Goal: Task Accomplishment & Management: Manage account settings

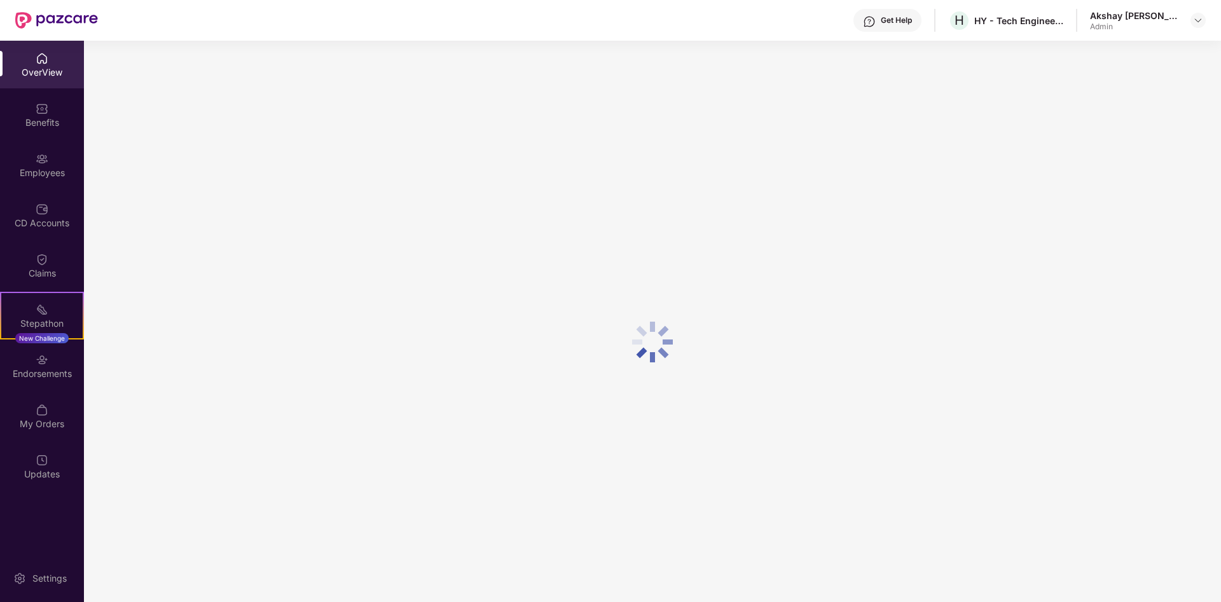
scroll to position [41, 0]
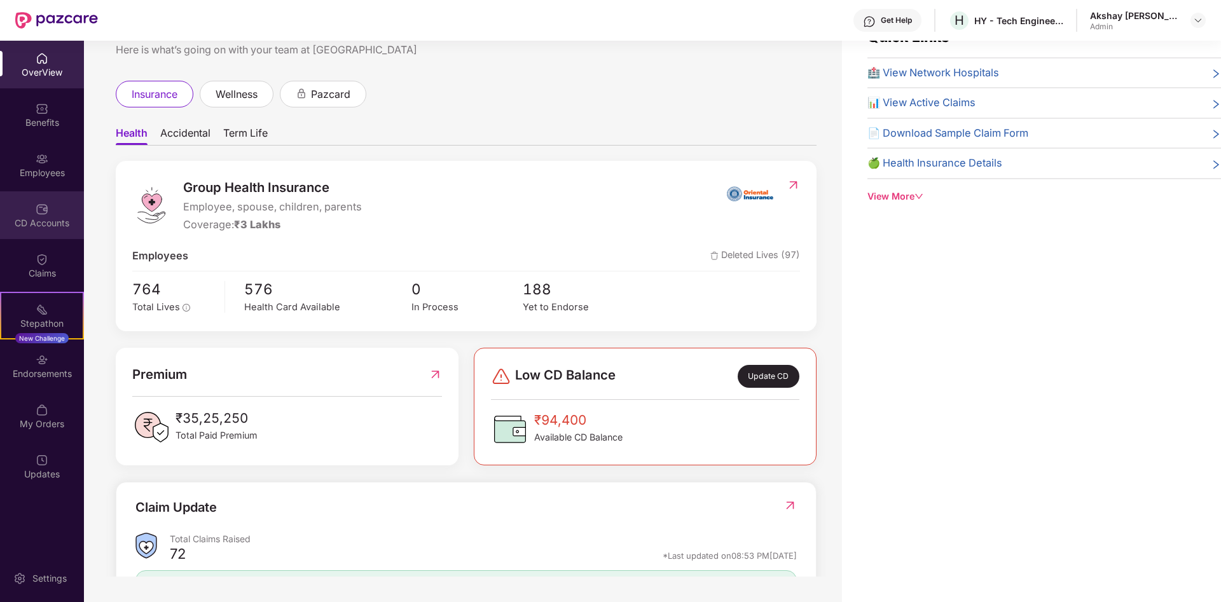
click at [46, 221] on div "CD Accounts" at bounding box center [42, 223] width 84 height 13
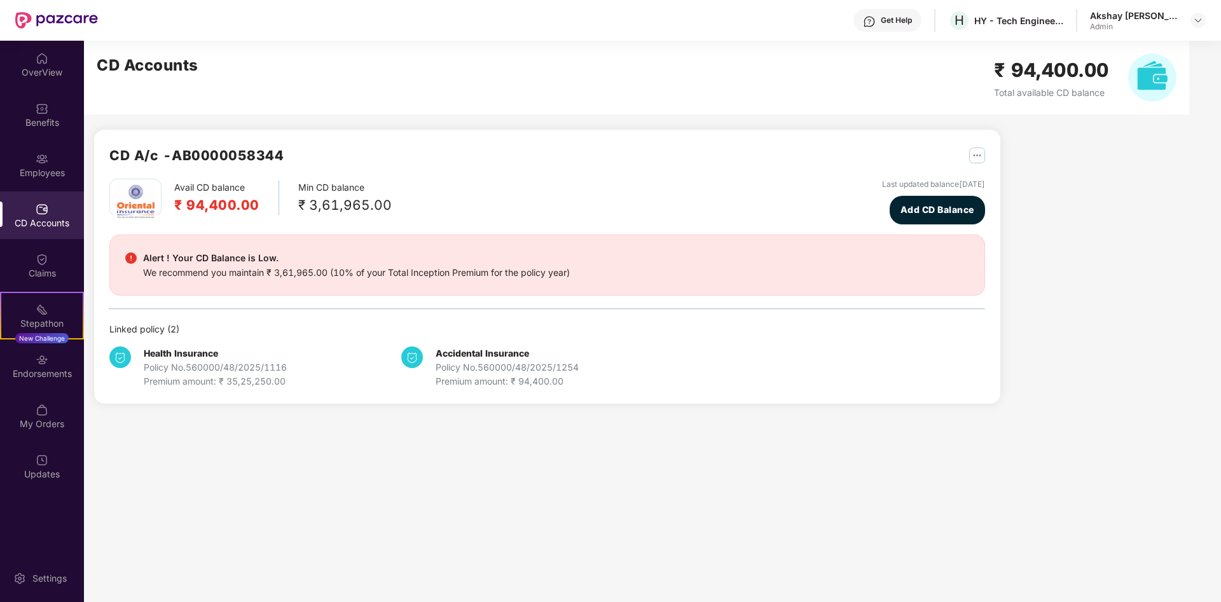
scroll to position [0, 0]
click at [39, 168] on div "Employees" at bounding box center [42, 173] width 84 height 13
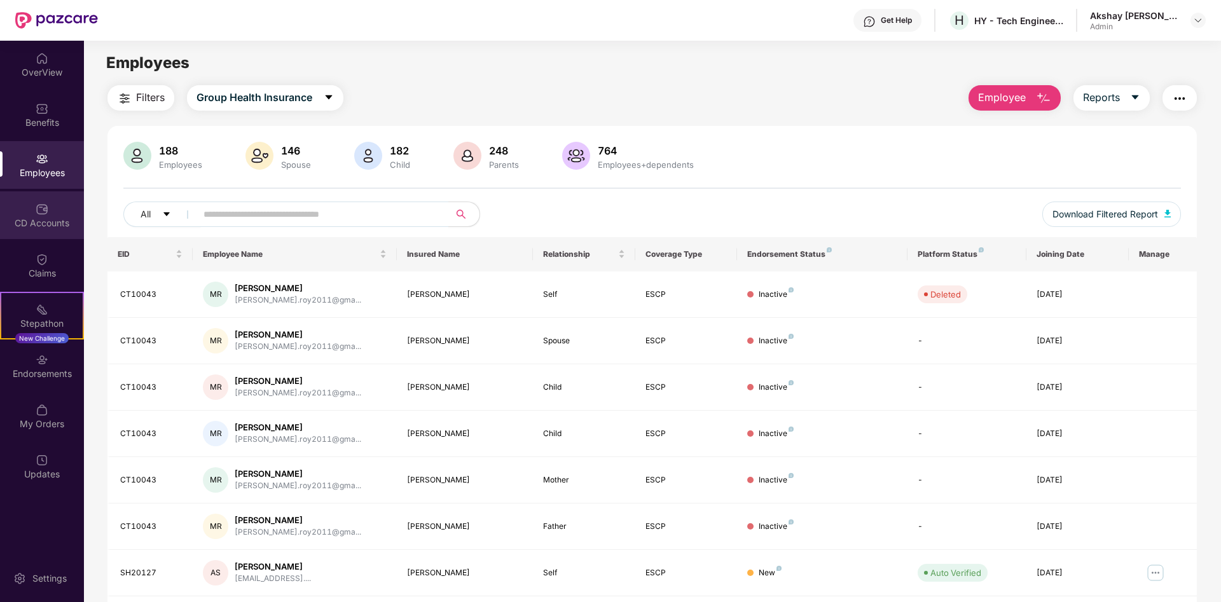
click at [60, 214] on div "CD Accounts" at bounding box center [42, 215] width 84 height 48
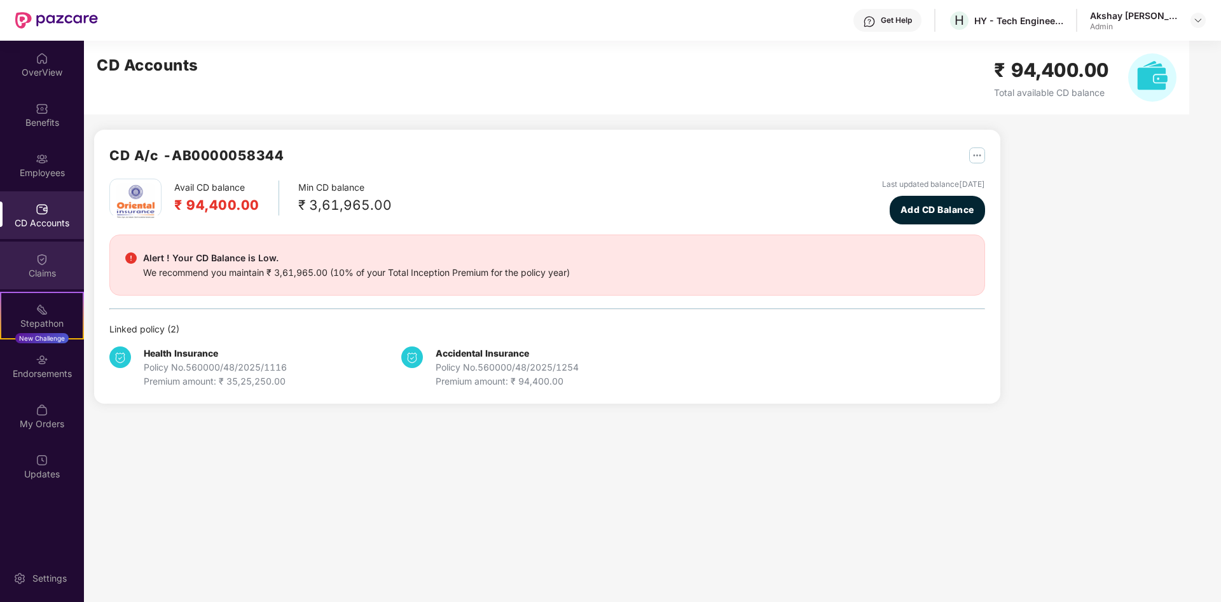
click at [42, 271] on div "Claims" at bounding box center [42, 273] width 84 height 13
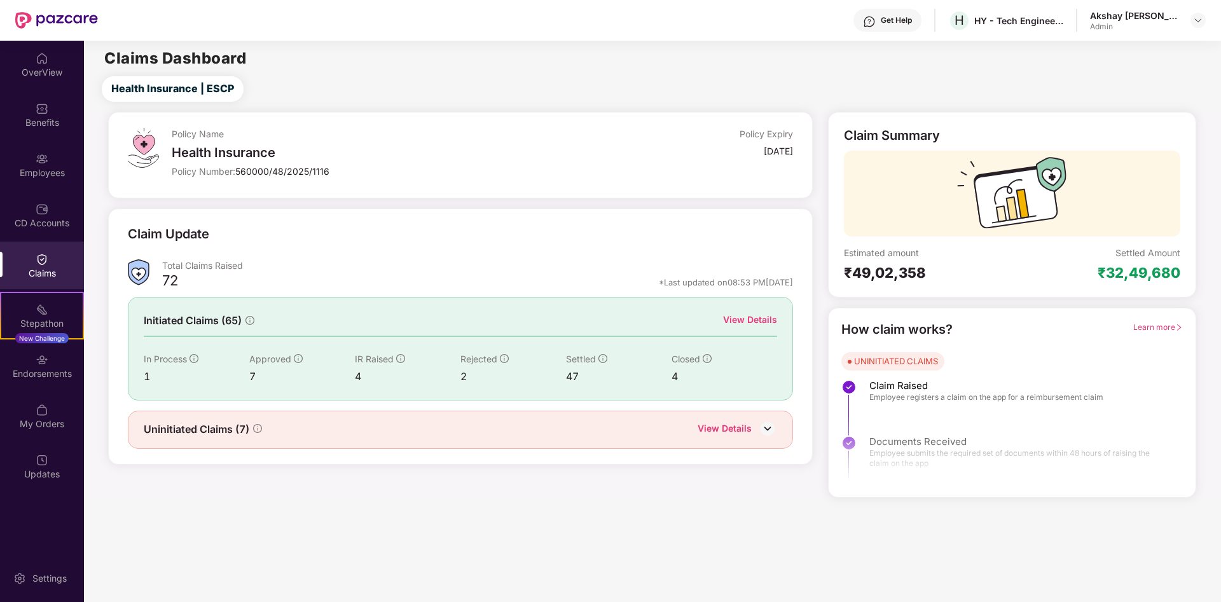
click at [19, 273] on div "Claims" at bounding box center [42, 273] width 84 height 13
click at [769, 425] on img at bounding box center [767, 428] width 19 height 19
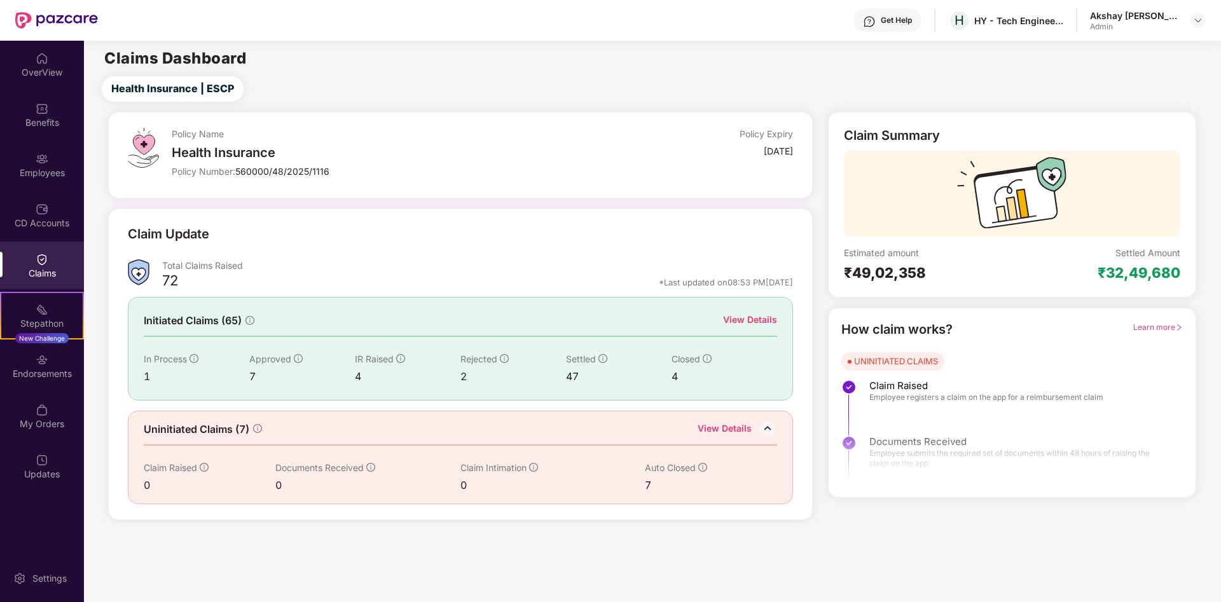
click at [743, 326] on div "View Details" at bounding box center [750, 320] width 54 height 14
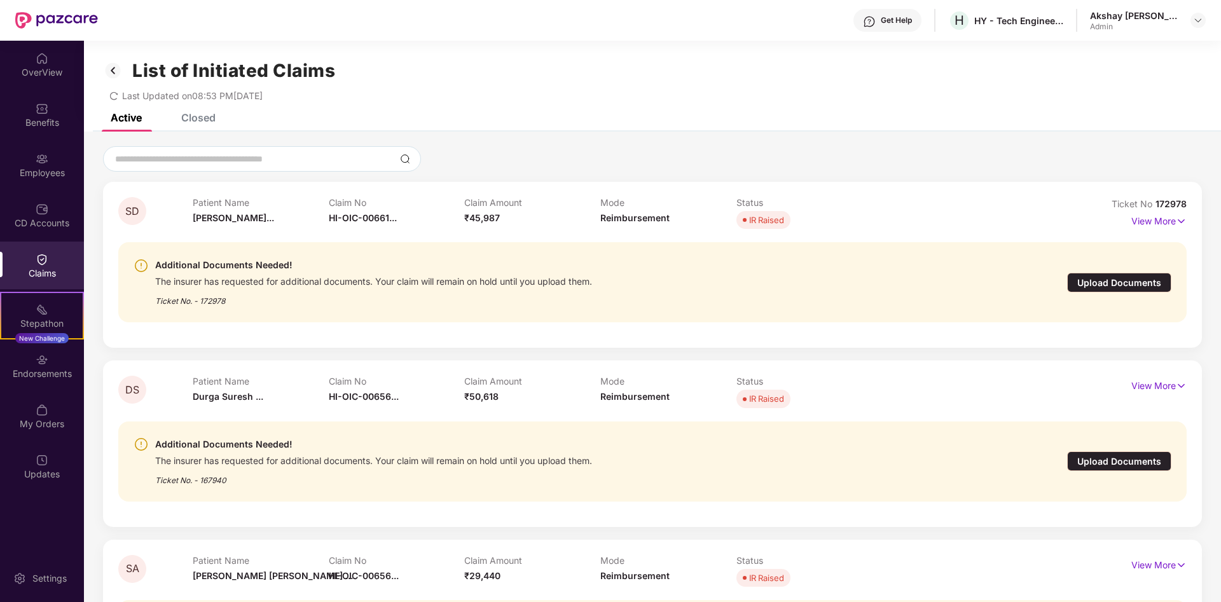
click at [1097, 281] on div "Upload Documents" at bounding box center [1119, 283] width 104 height 20
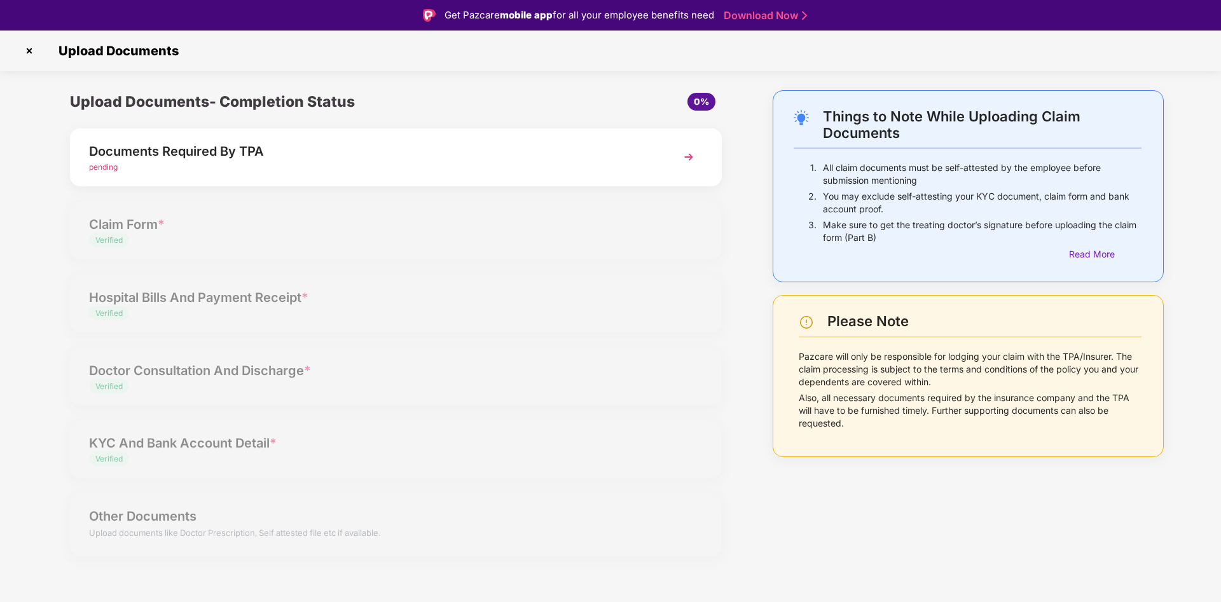
click at [92, 168] on span "pending" at bounding box center [103, 167] width 29 height 10
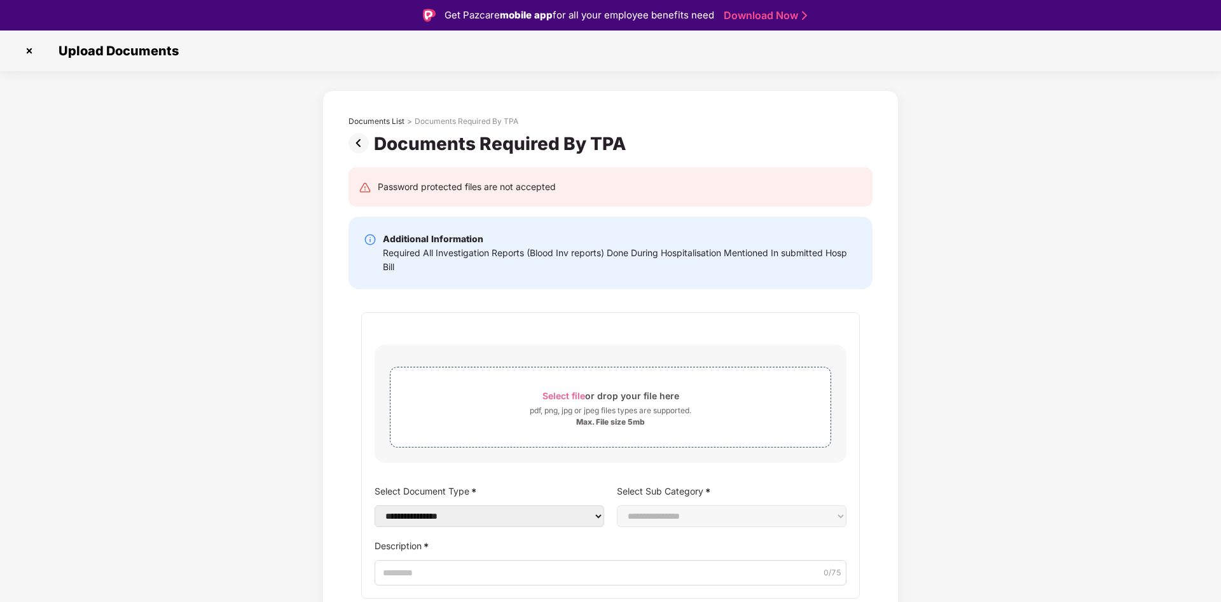
click at [26, 55] on img at bounding box center [29, 51] width 20 height 20
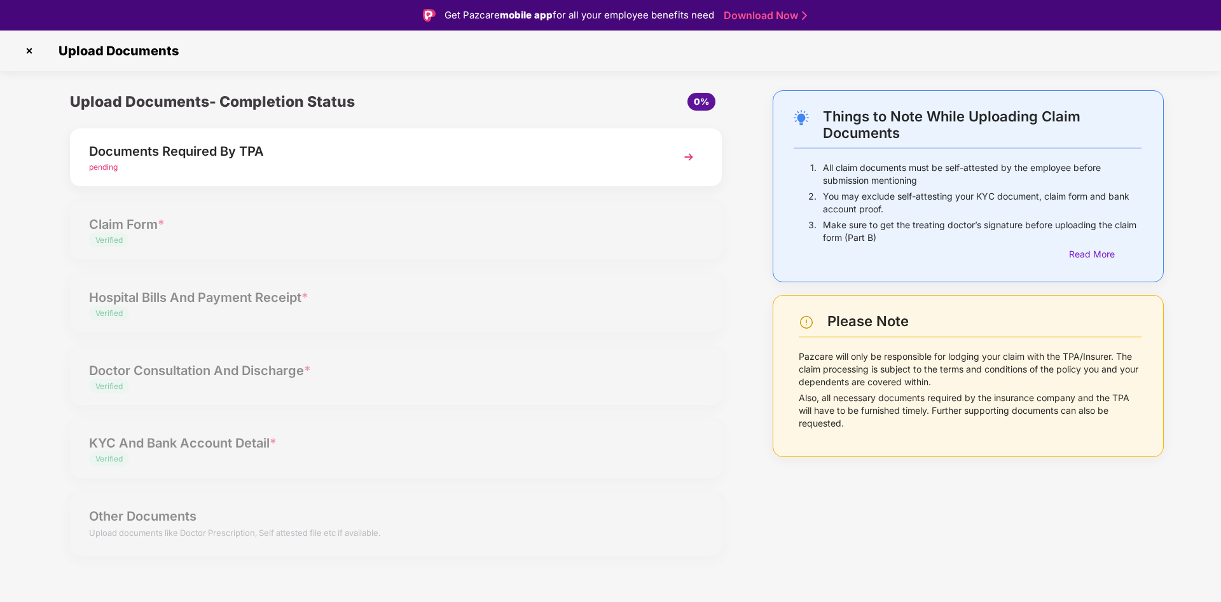
click at [28, 56] on img at bounding box center [29, 51] width 20 height 20
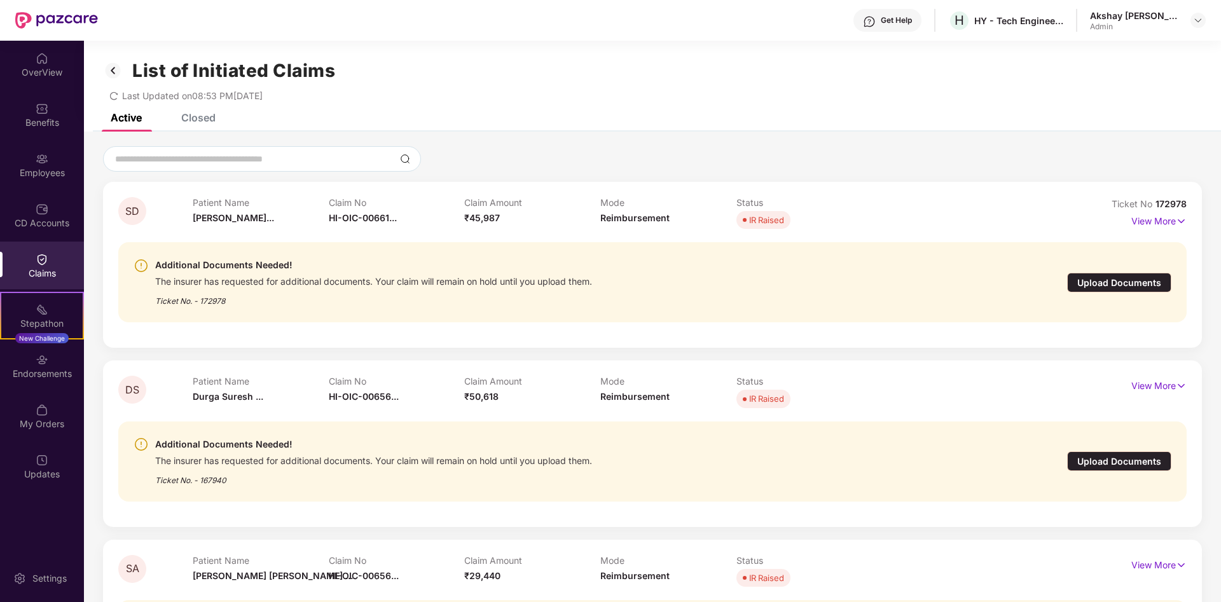
click at [1102, 459] on div "Upload Documents" at bounding box center [1119, 461] width 104 height 20
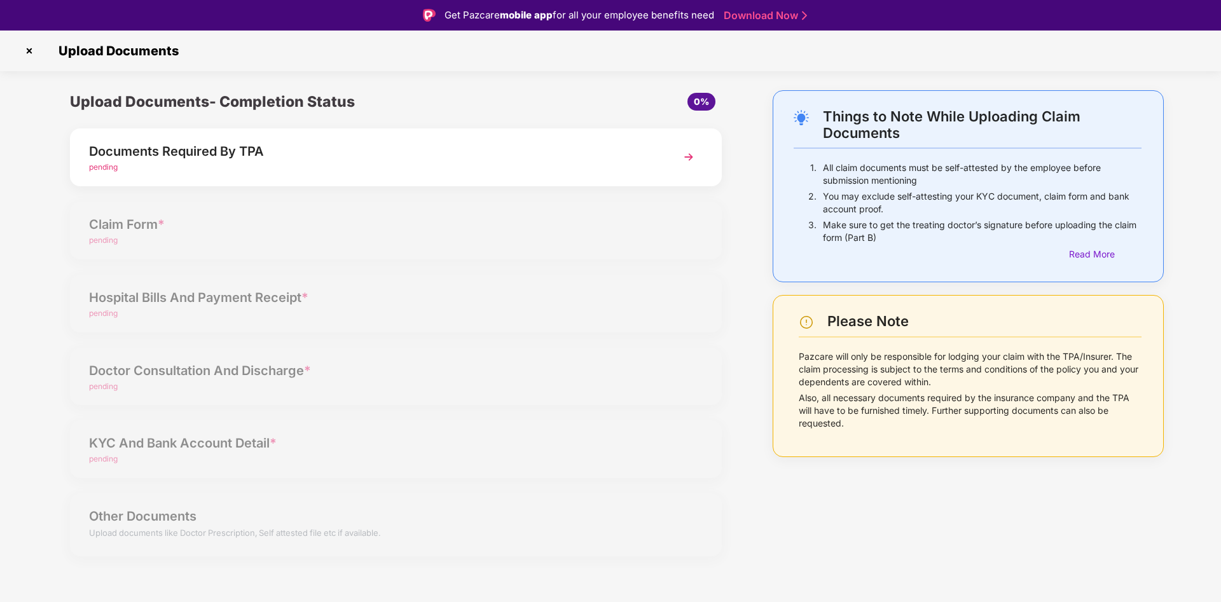
click at [113, 160] on div "Documents Required By TPA" at bounding box center [370, 151] width 563 height 20
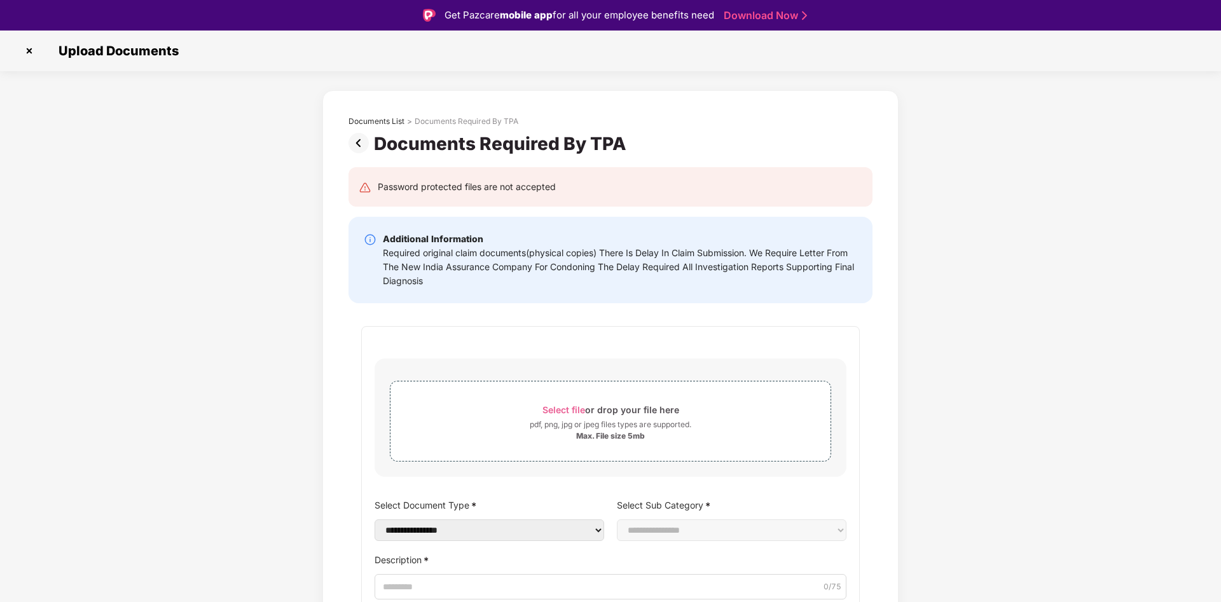
click at [27, 58] on img at bounding box center [29, 51] width 20 height 20
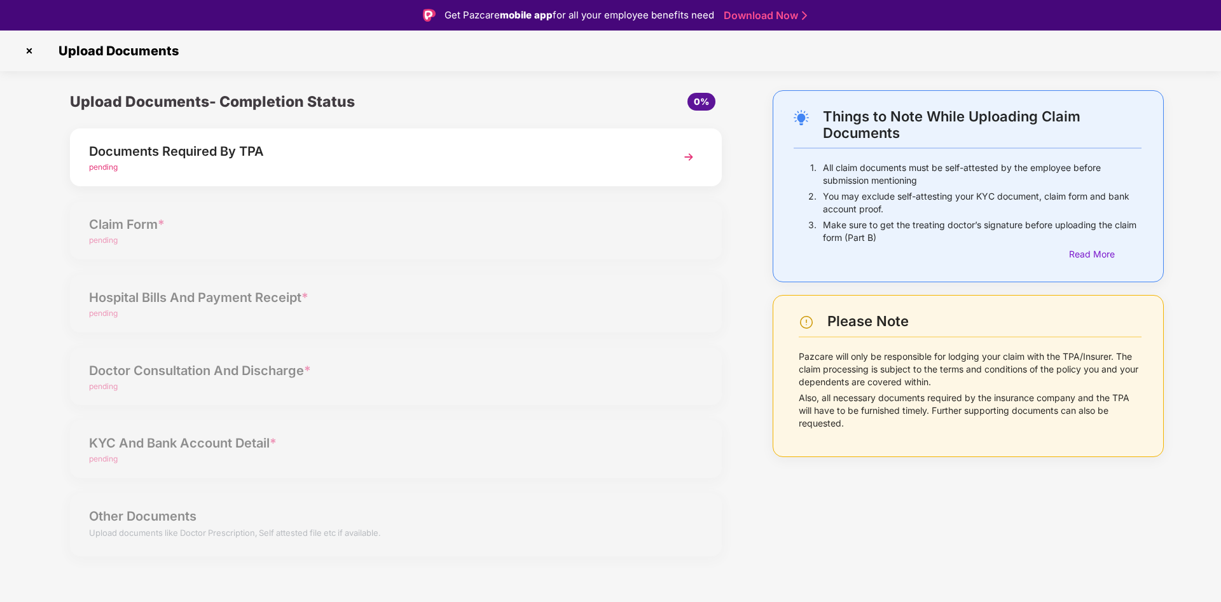
click at [28, 54] on img at bounding box center [29, 51] width 20 height 20
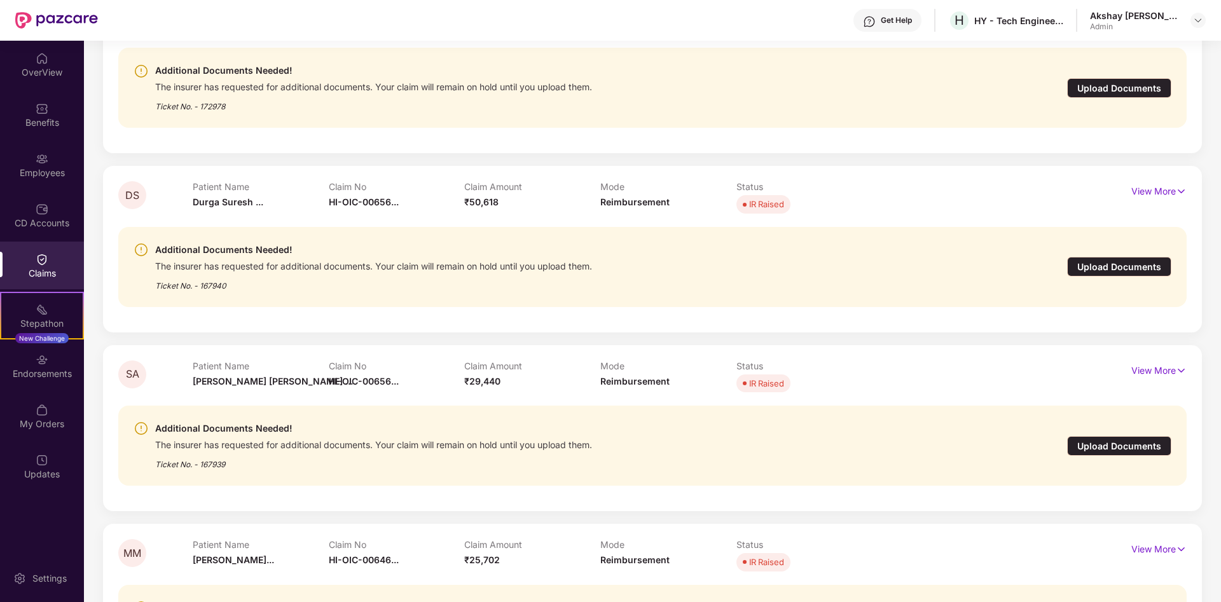
scroll to position [324, 0]
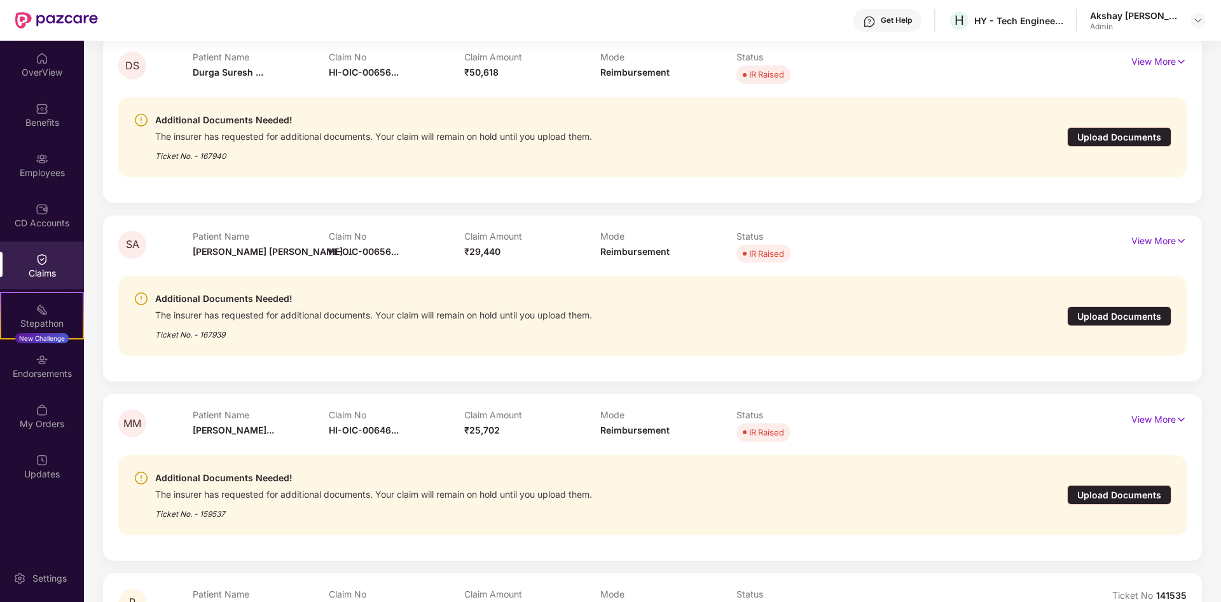
click at [1099, 319] on div "Upload Documents" at bounding box center [1119, 316] width 104 height 20
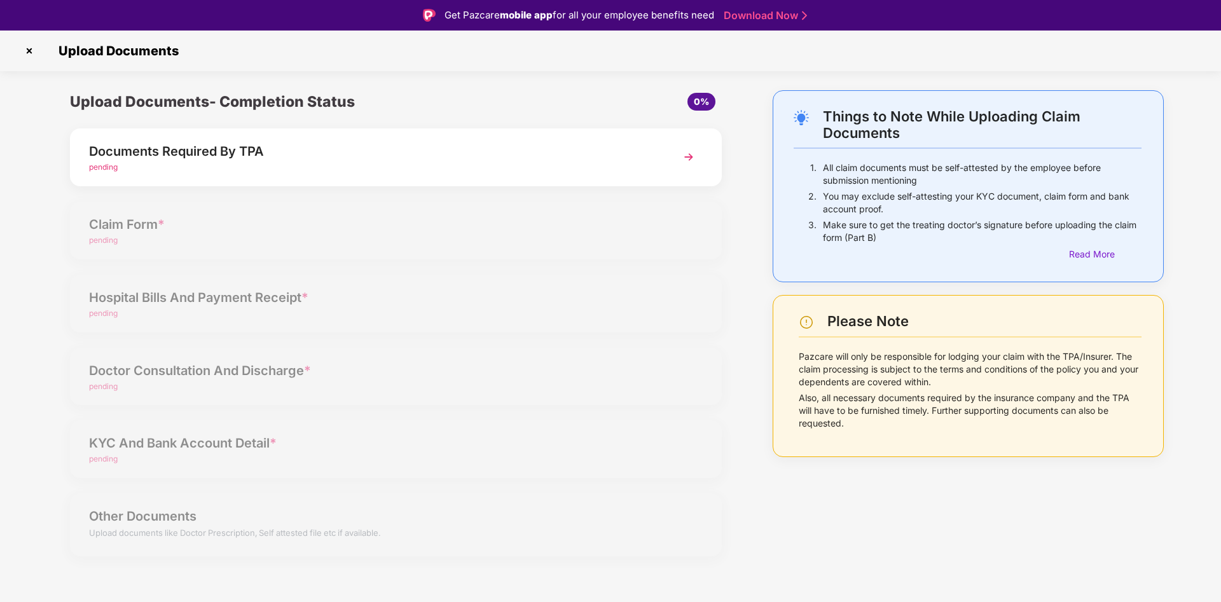
click at [277, 158] on div "Documents Required By TPA" at bounding box center [370, 151] width 563 height 20
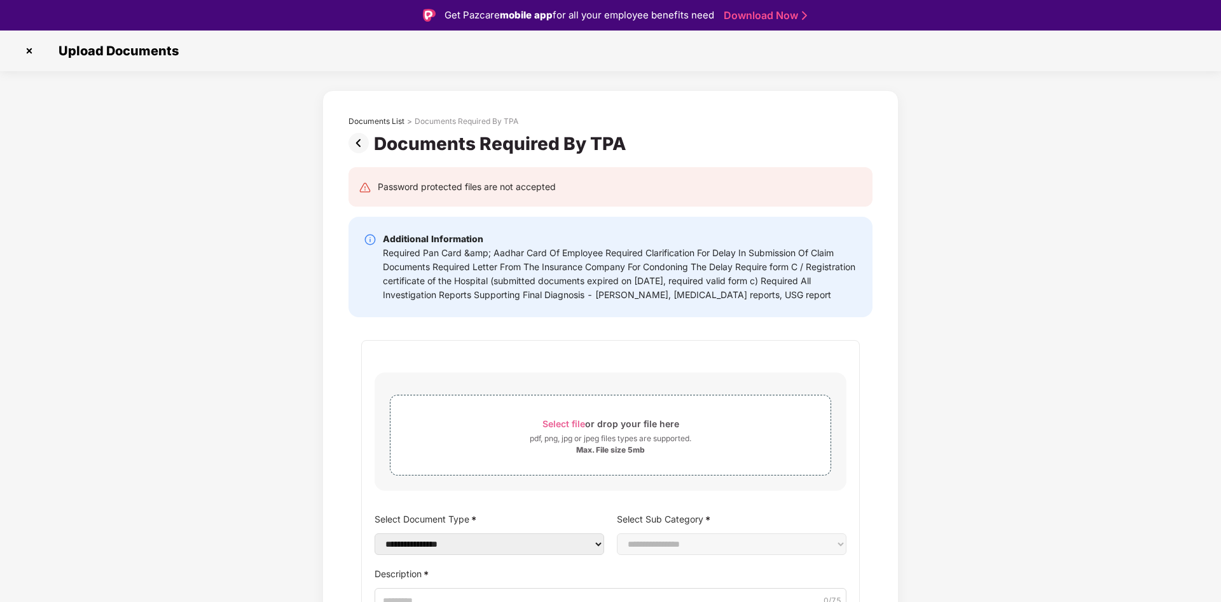
click at [30, 54] on img at bounding box center [29, 51] width 20 height 20
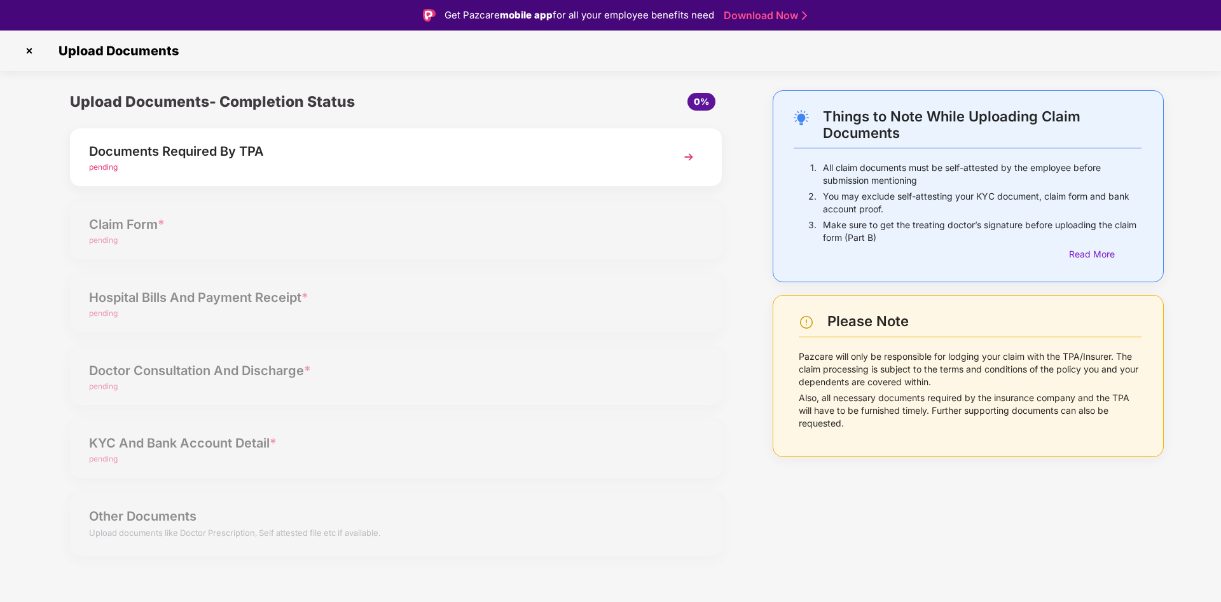
click at [30, 54] on img at bounding box center [29, 51] width 20 height 20
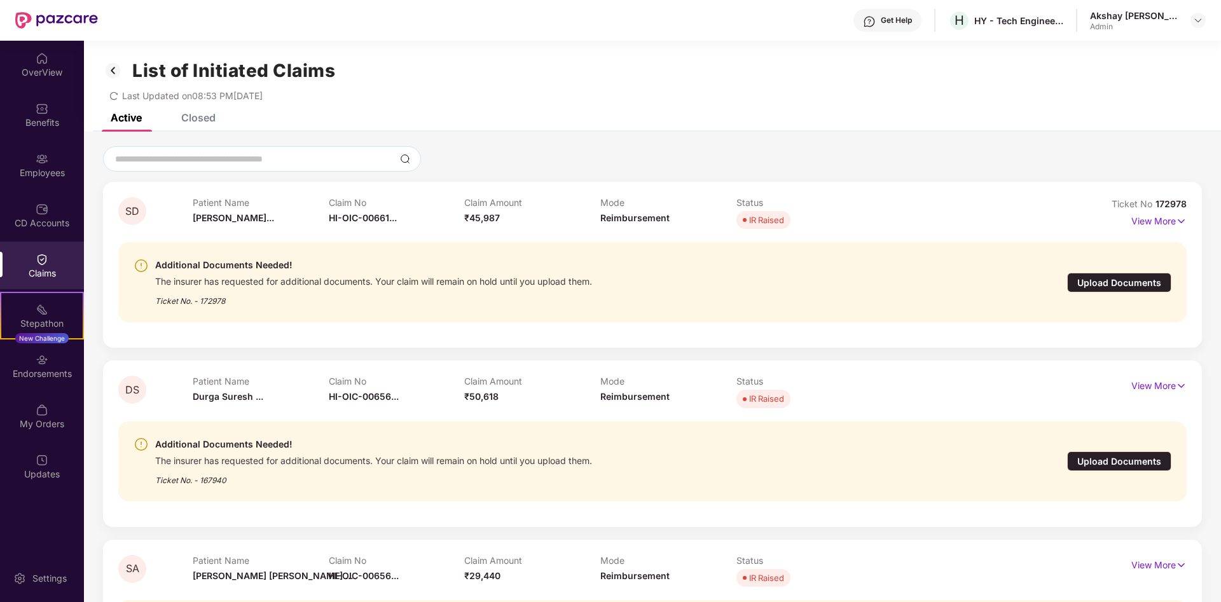
click at [121, 71] on img at bounding box center [113, 71] width 20 height 22
